Goal: Information Seeking & Learning: Understand process/instructions

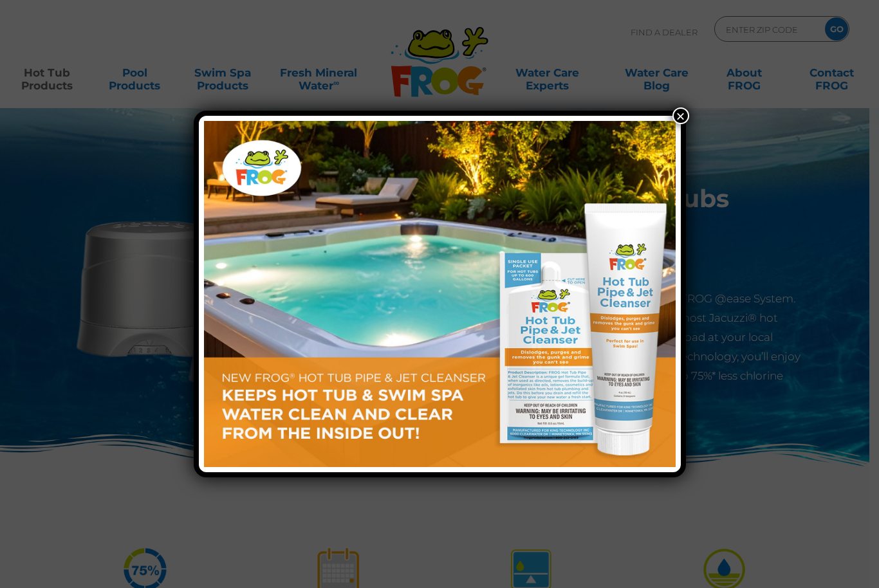
click at [657, 116] on div "×" at bounding box center [440, 294] width 492 height 367
click at [682, 120] on button "×" at bounding box center [680, 115] width 17 height 17
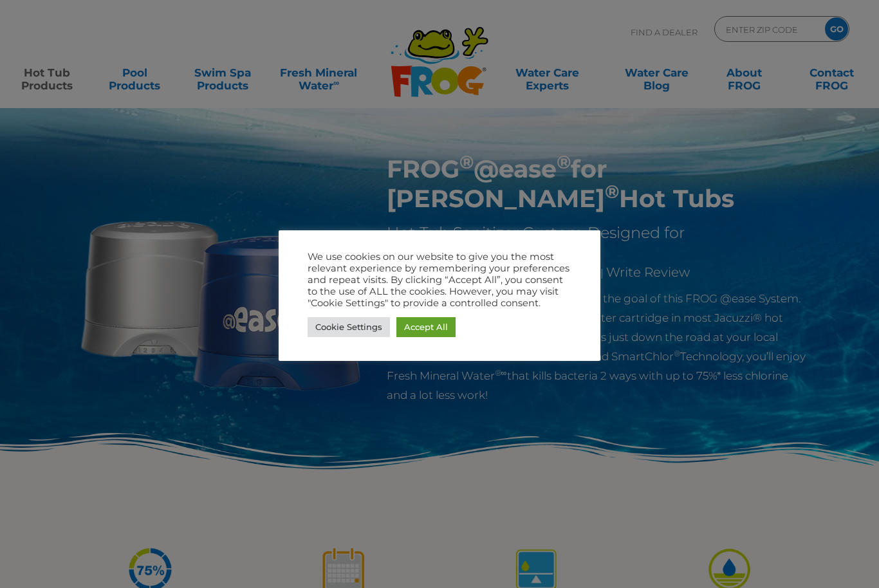
click at [412, 320] on link "Accept All" at bounding box center [425, 327] width 59 height 20
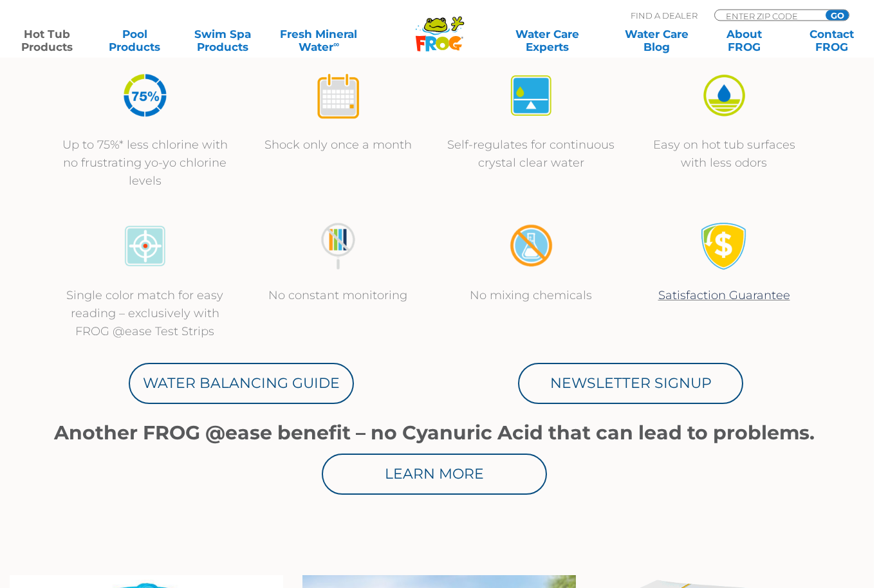
scroll to position [475, 5]
click at [215, 394] on link "Water Balancing Guide" at bounding box center [241, 382] width 225 height 41
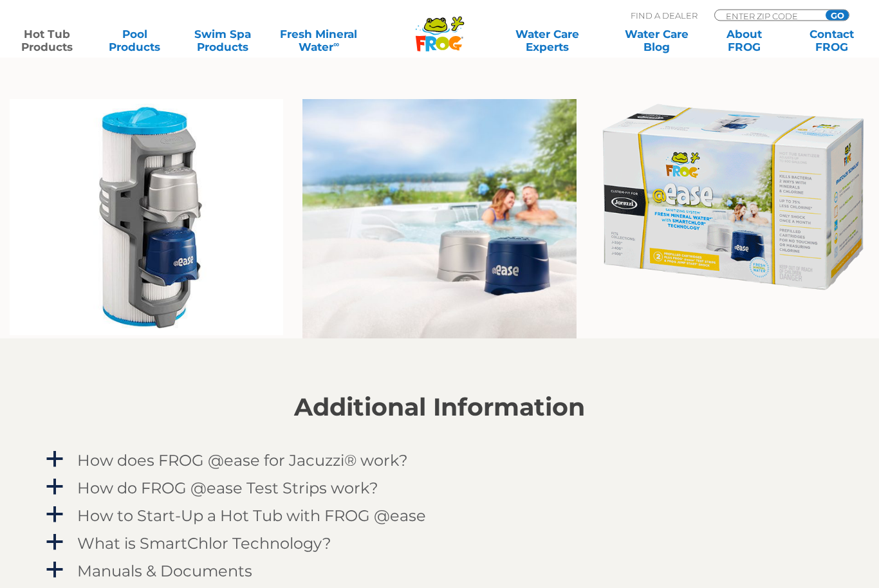
scroll to position [951, 0]
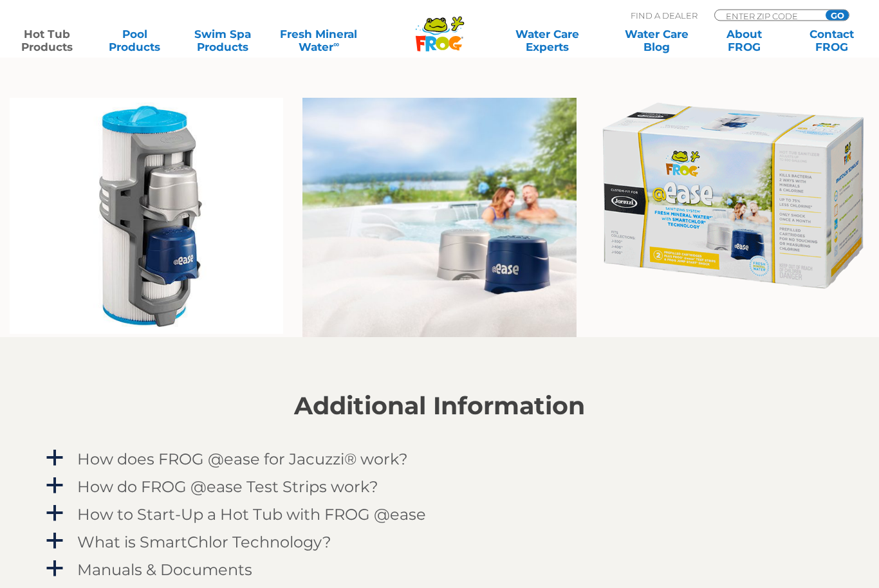
click at [130, 509] on h4 "How to Start-Up a Hot Tub with FROG @ease" at bounding box center [251, 514] width 349 height 17
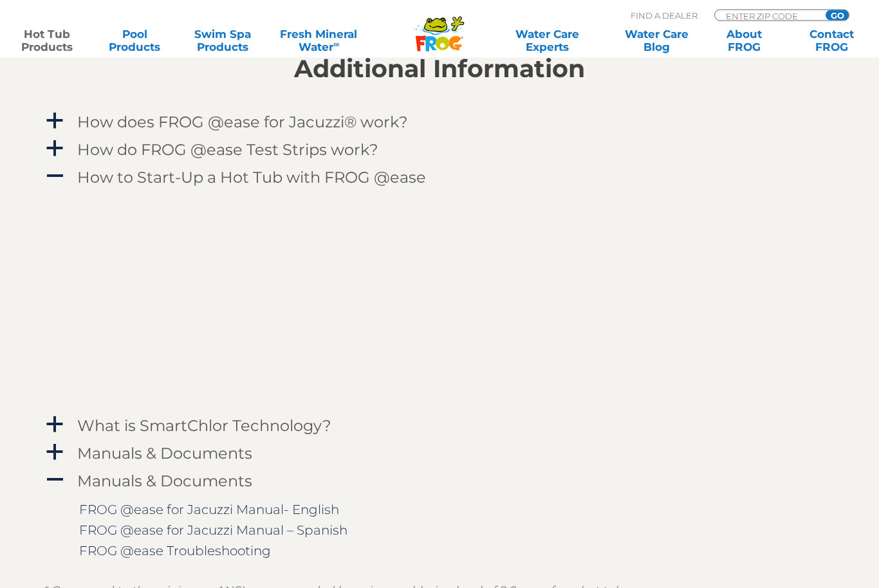
scroll to position [1288, 0]
click at [110, 510] on link "FROG @ease for Jacuzzi Manual- English" at bounding box center [209, 509] width 260 height 15
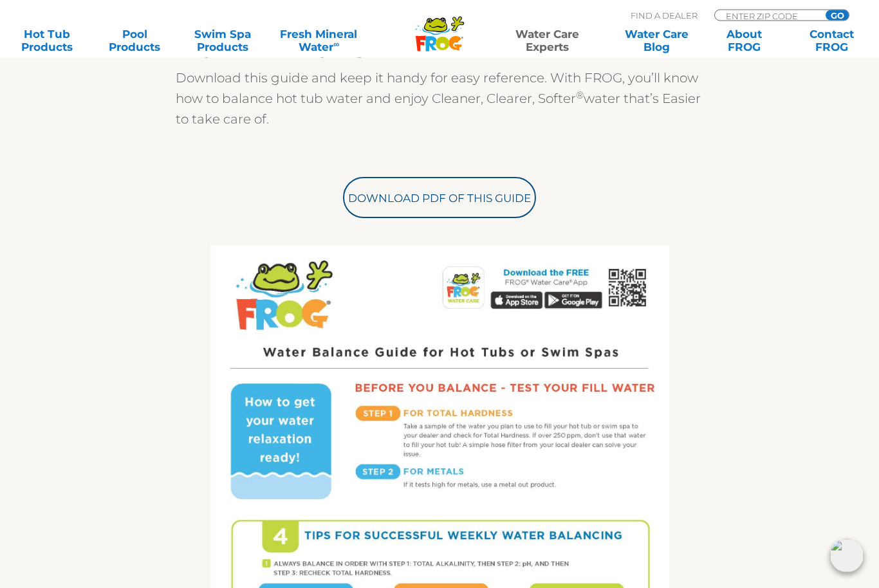
scroll to position [443, 0]
click at [390, 194] on link "Download PDF of this Guide" at bounding box center [439, 197] width 193 height 41
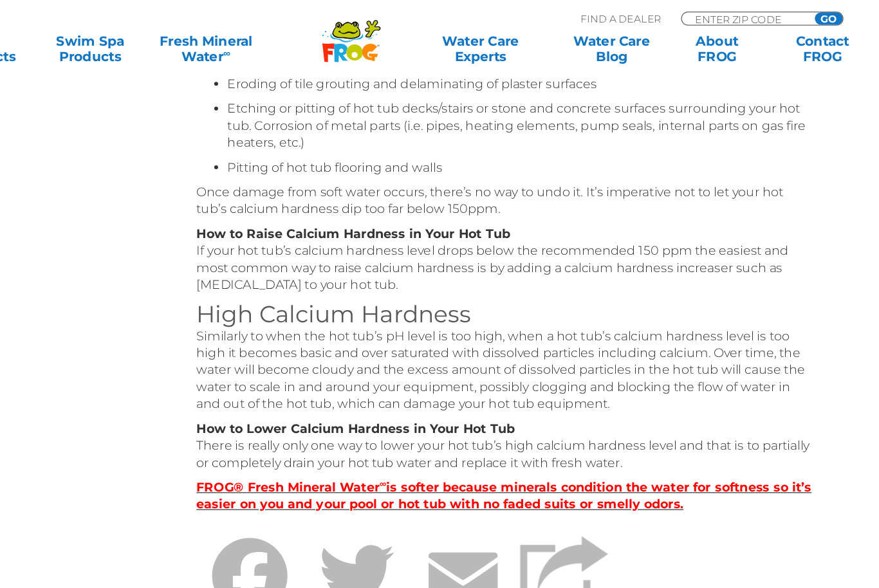
scroll to position [494, 0]
